Goal: Task Accomplishment & Management: Use online tool/utility

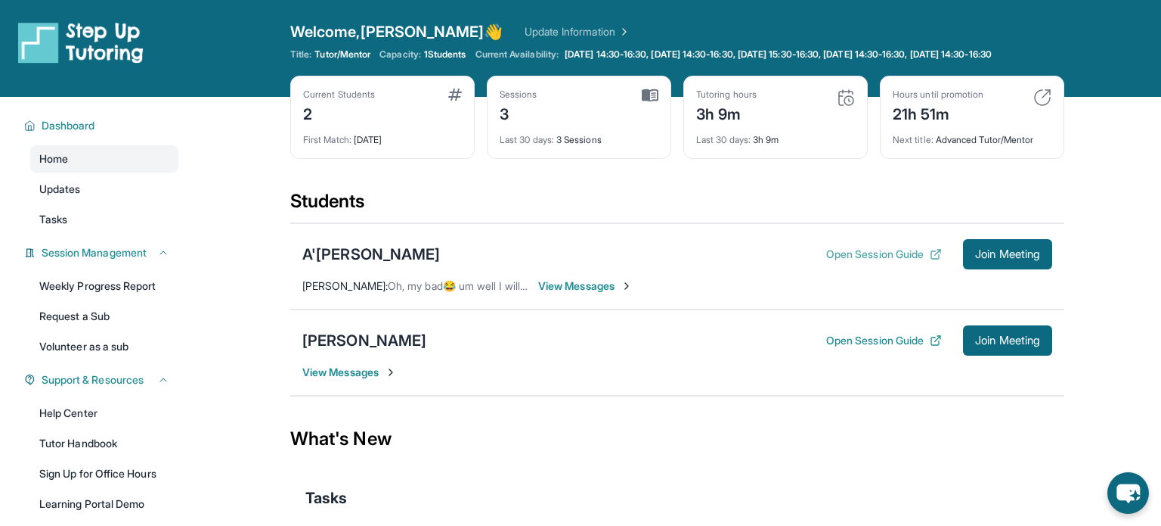
click at [870, 262] on button "Open Session Guide" at bounding box center [884, 254] width 116 height 15
click at [383, 261] on div "A'[PERSON_NAME]" at bounding box center [371, 253] width 138 height 21
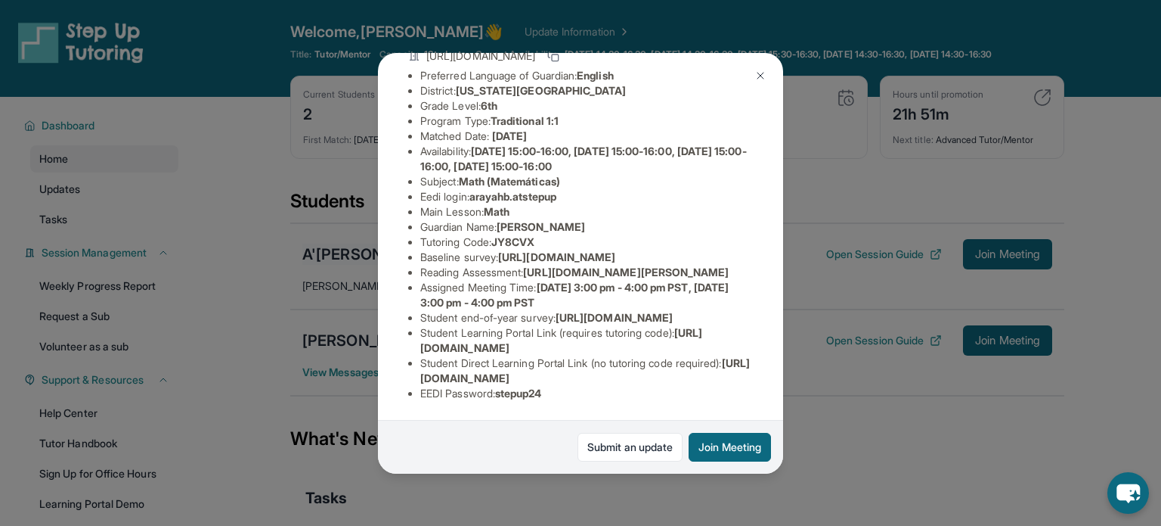
scroll to position [260, 0]
click at [892, 384] on div "A'rayah Brunson Guardian: Ebony Taylor Student Information https://student-port…" at bounding box center [580, 263] width 1161 height 526
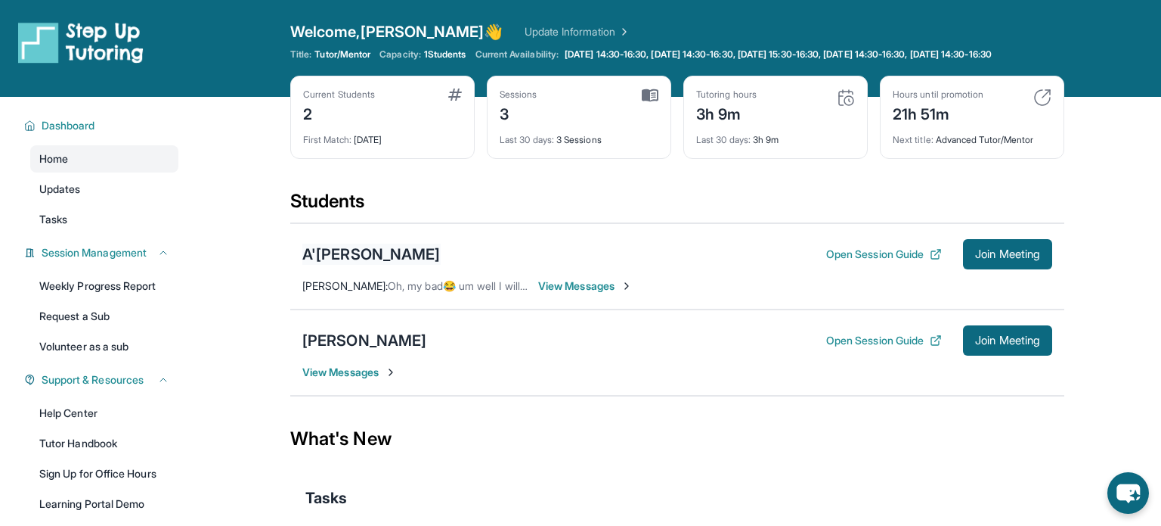
click at [334, 265] on div "A'[PERSON_NAME]" at bounding box center [371, 253] width 138 height 21
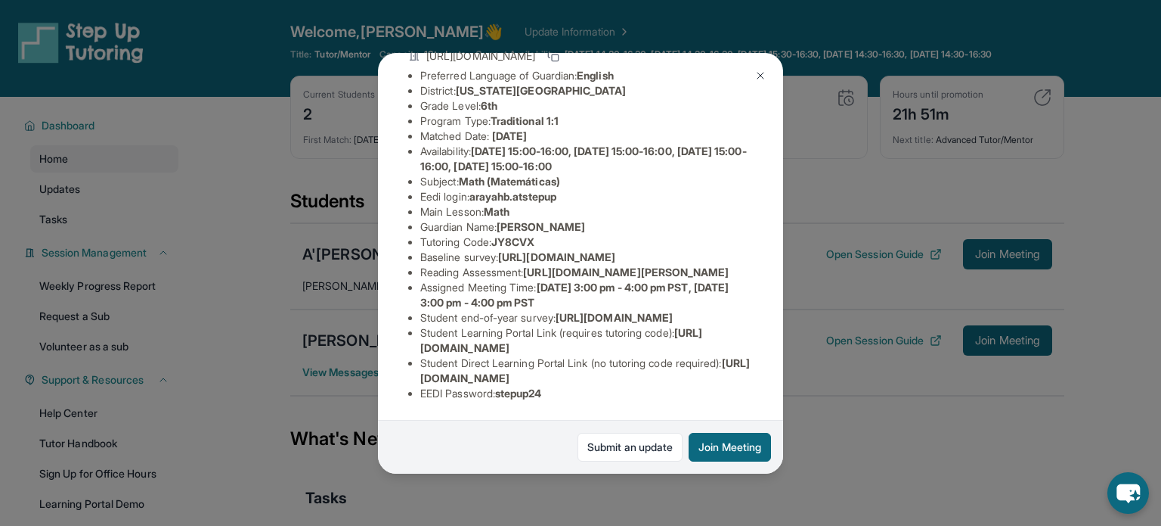
scroll to position [0, 0]
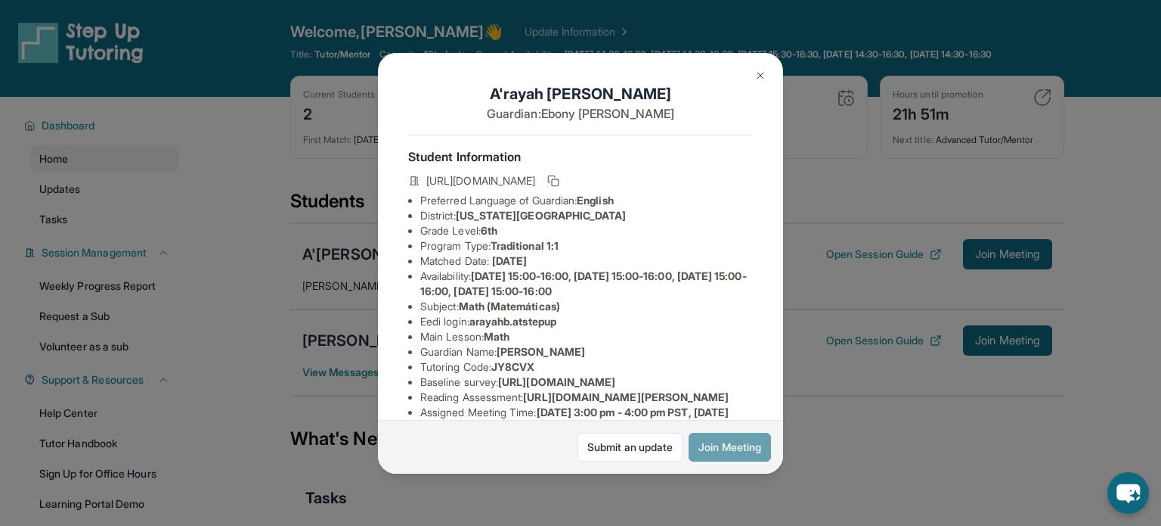
click at [742, 452] on button "Join Meeting" at bounding box center [730, 447] width 82 height 29
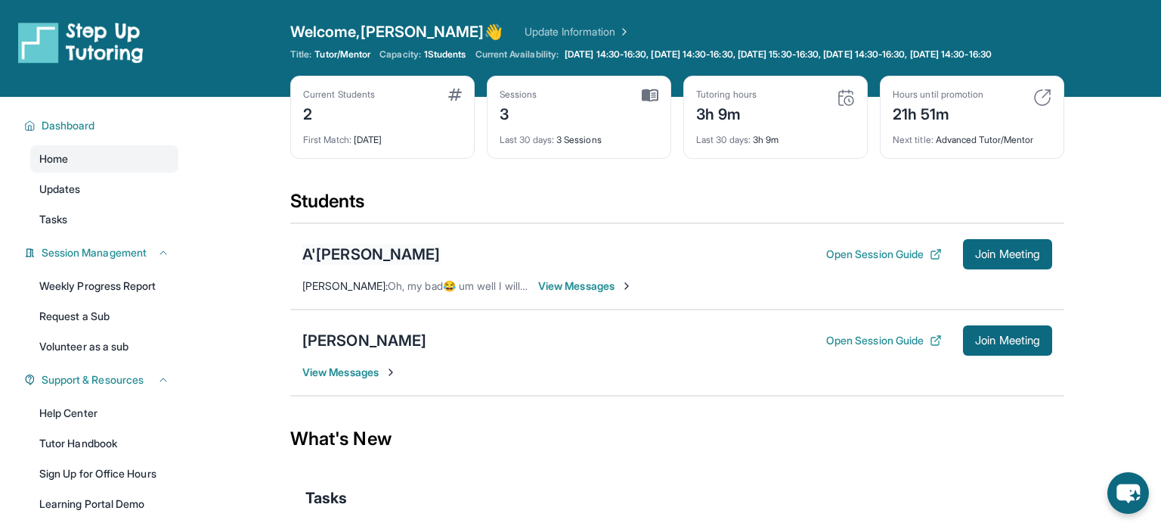
click at [342, 257] on div "A'[PERSON_NAME]" at bounding box center [371, 253] width 138 height 21
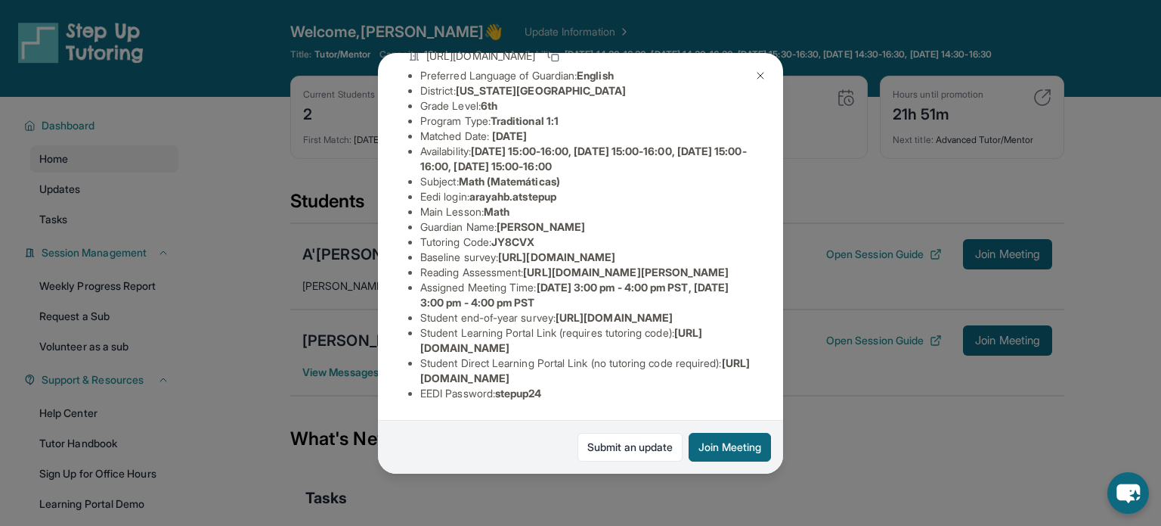
scroll to position [260, 0]
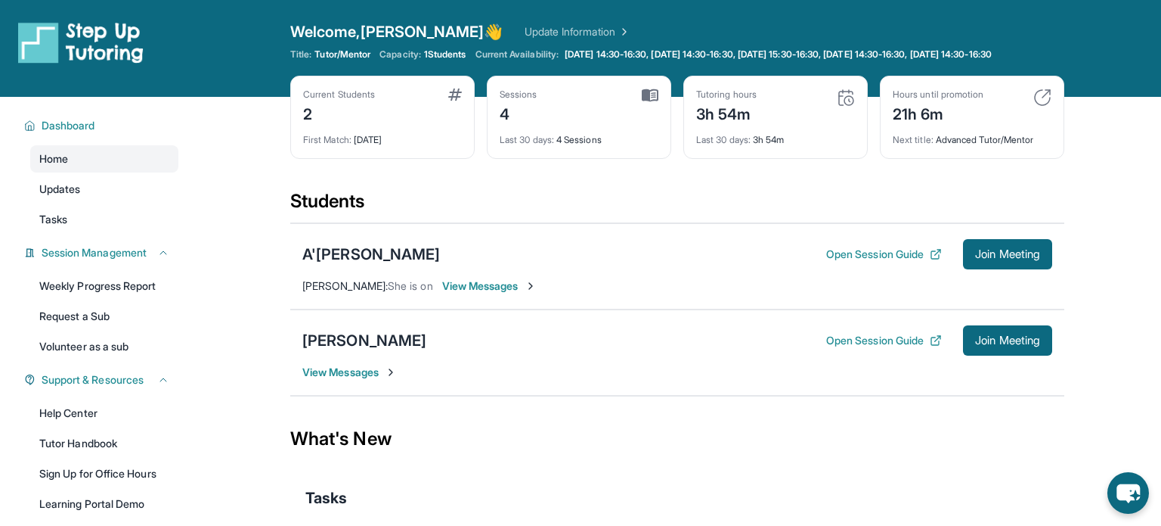
click at [755, 426] on div "What's New" at bounding box center [677, 438] width 774 height 67
click at [98, 299] on link "Weekly Progress Report" at bounding box center [104, 285] width 148 height 27
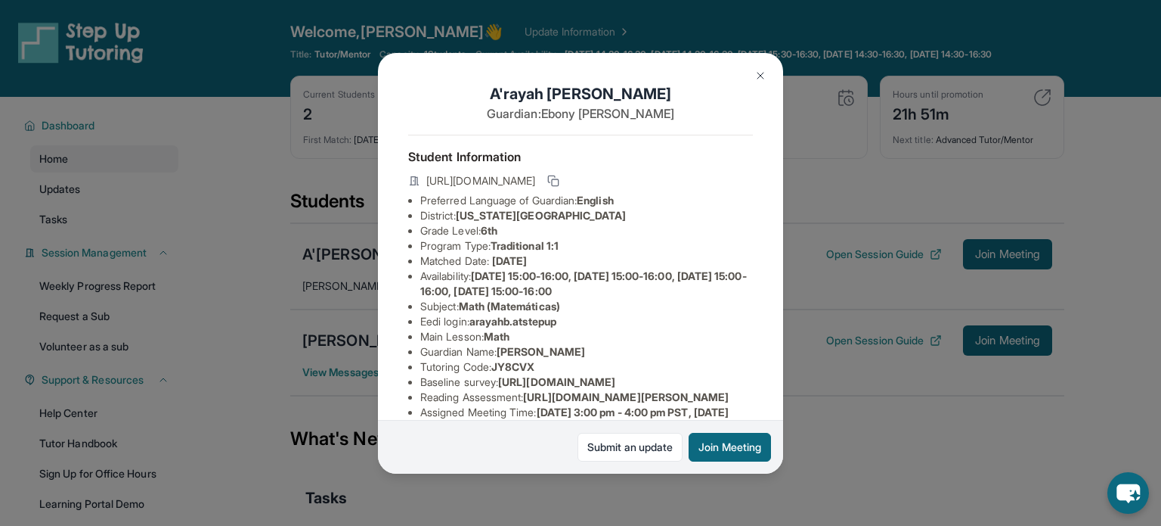
scroll to position [260, 0]
